Goal: Task Accomplishment & Management: Complete application form

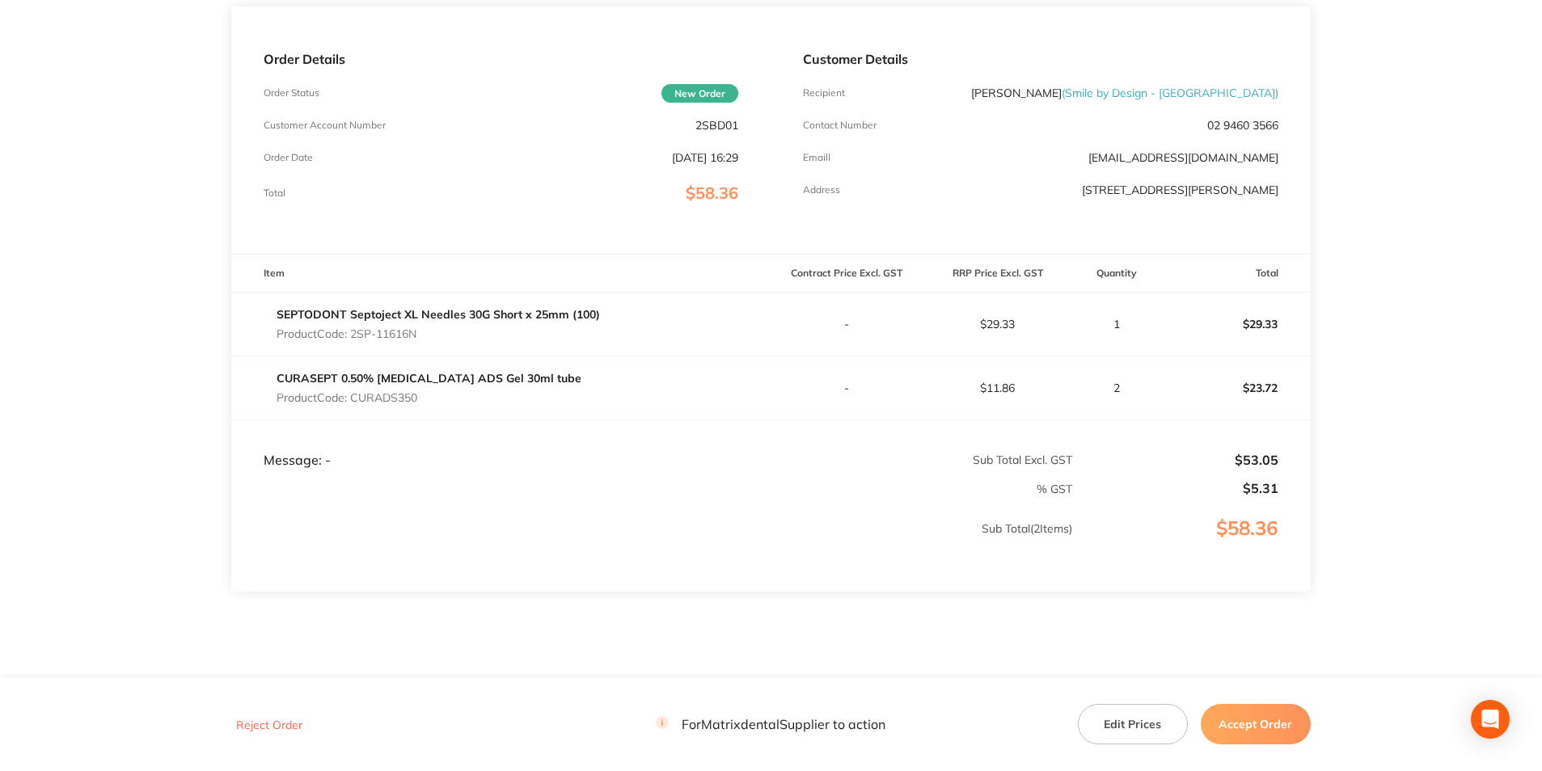
scroll to position [243, 0]
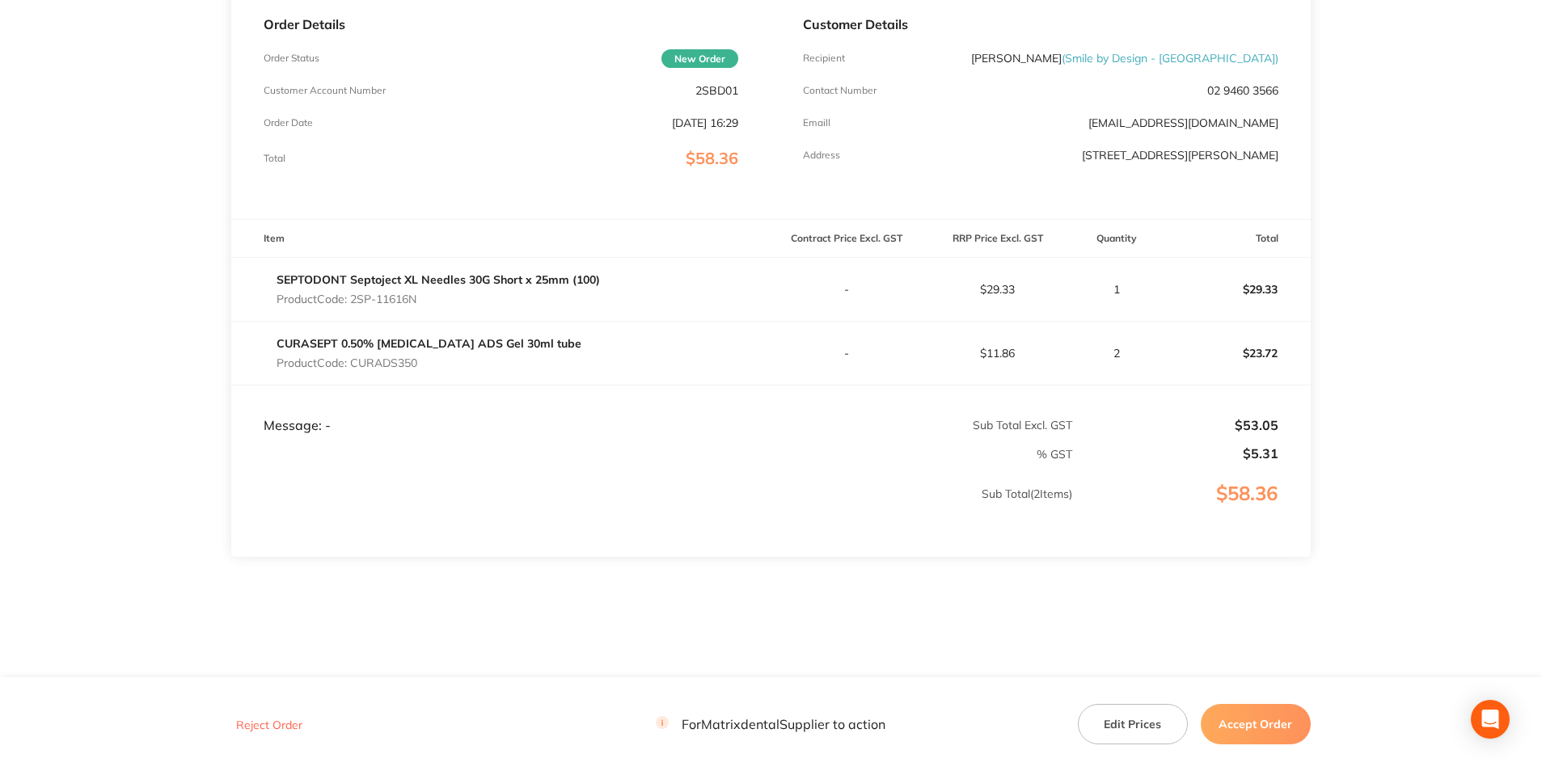
click at [1246, 716] on button "Accept Order" at bounding box center [1255, 724] width 110 height 40
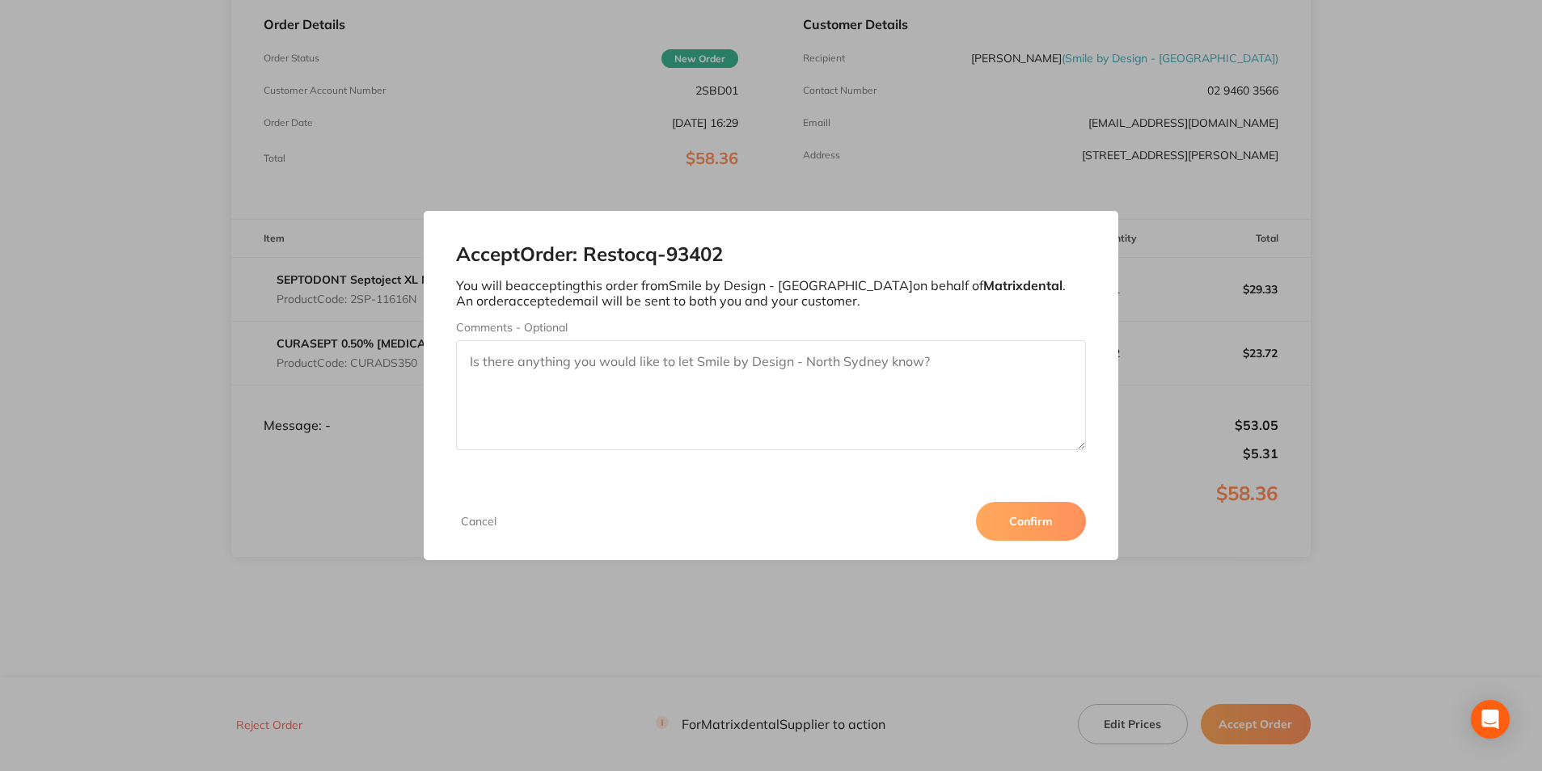
click at [577, 372] on textarea "Comments - Optional" at bounding box center [770, 395] width 629 height 110
type textarea "Thank you"
click at [1020, 520] on button "Confirm" at bounding box center [1031, 521] width 110 height 39
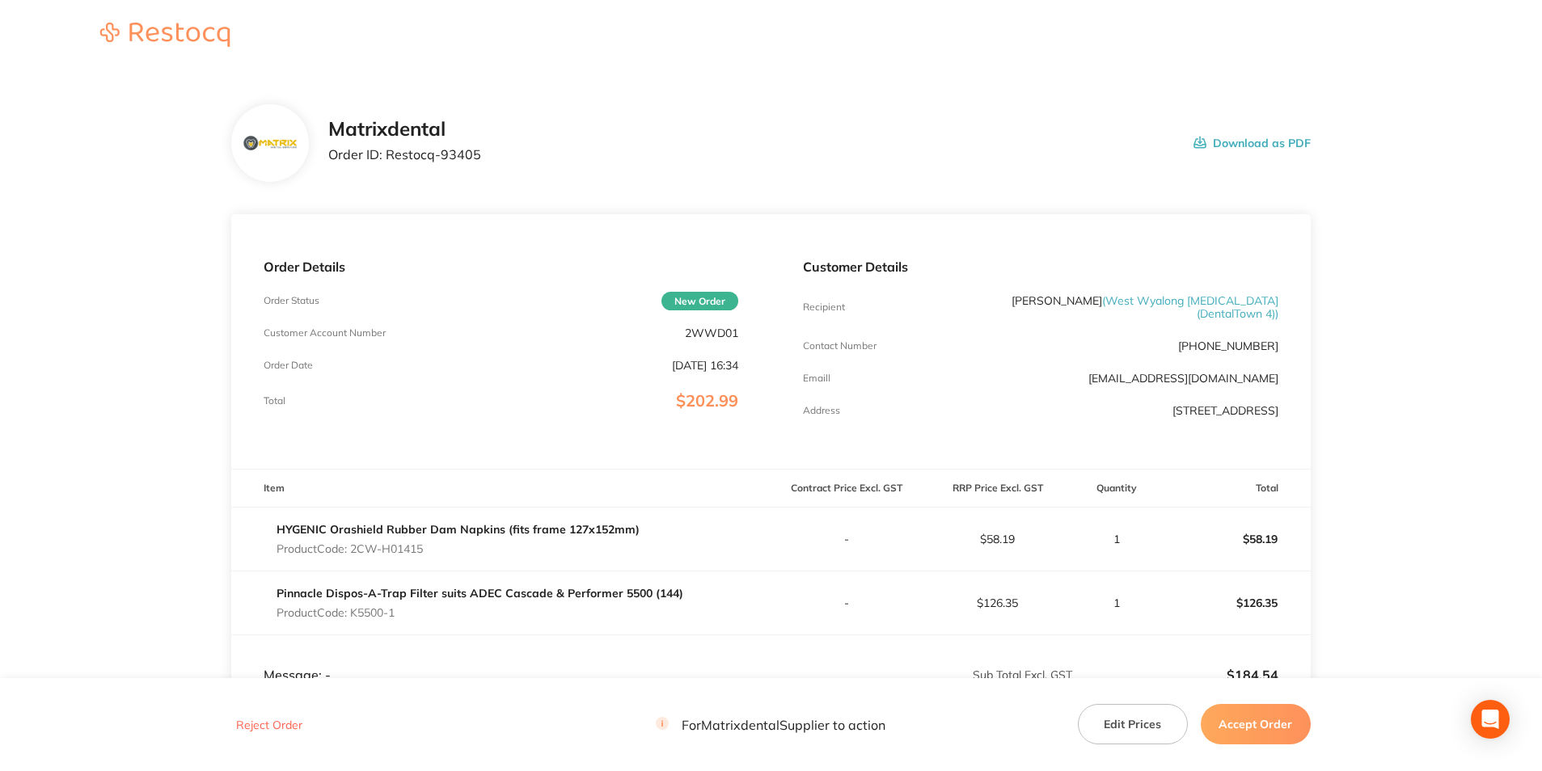
click at [1269, 728] on button "Accept Order" at bounding box center [1255, 724] width 110 height 40
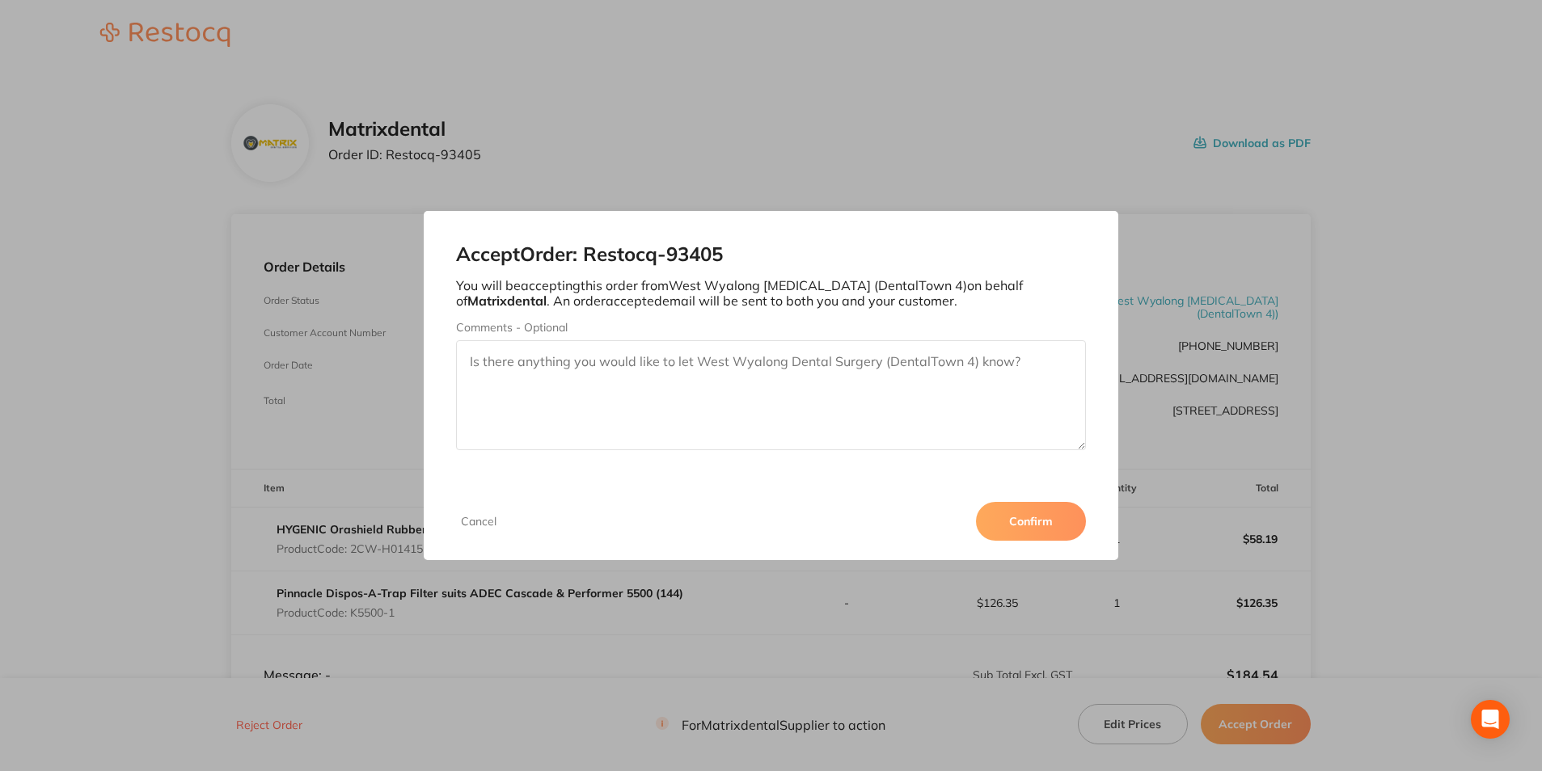
click at [557, 369] on textarea "Comments - Optional" at bounding box center [770, 395] width 629 height 110
type textarea "Thank you"
click at [1044, 508] on button "Confirm" at bounding box center [1031, 521] width 110 height 39
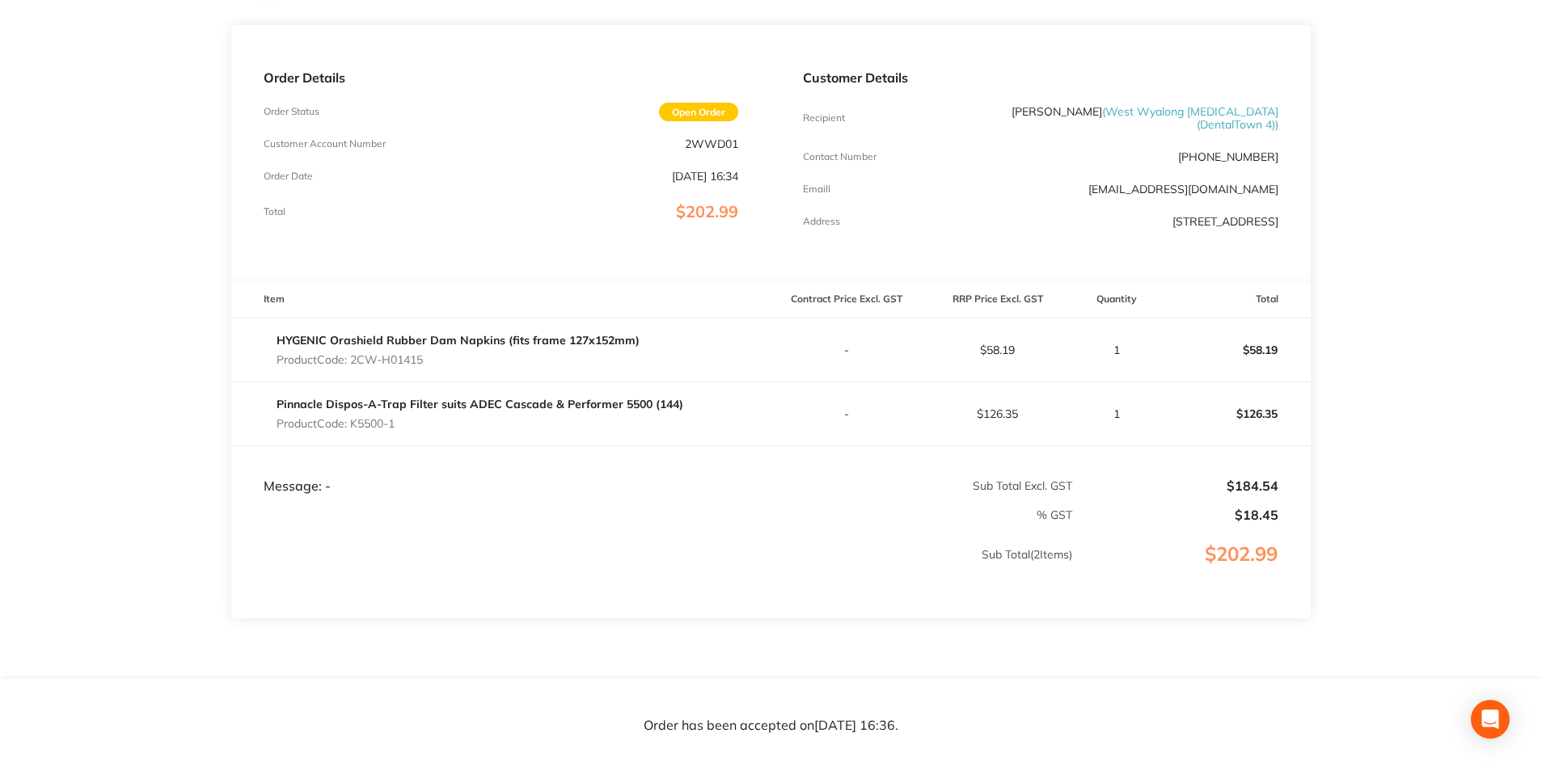
scroll to position [243, 0]
